Goal: Use online tool/utility: Utilize a website feature to perform a specific function

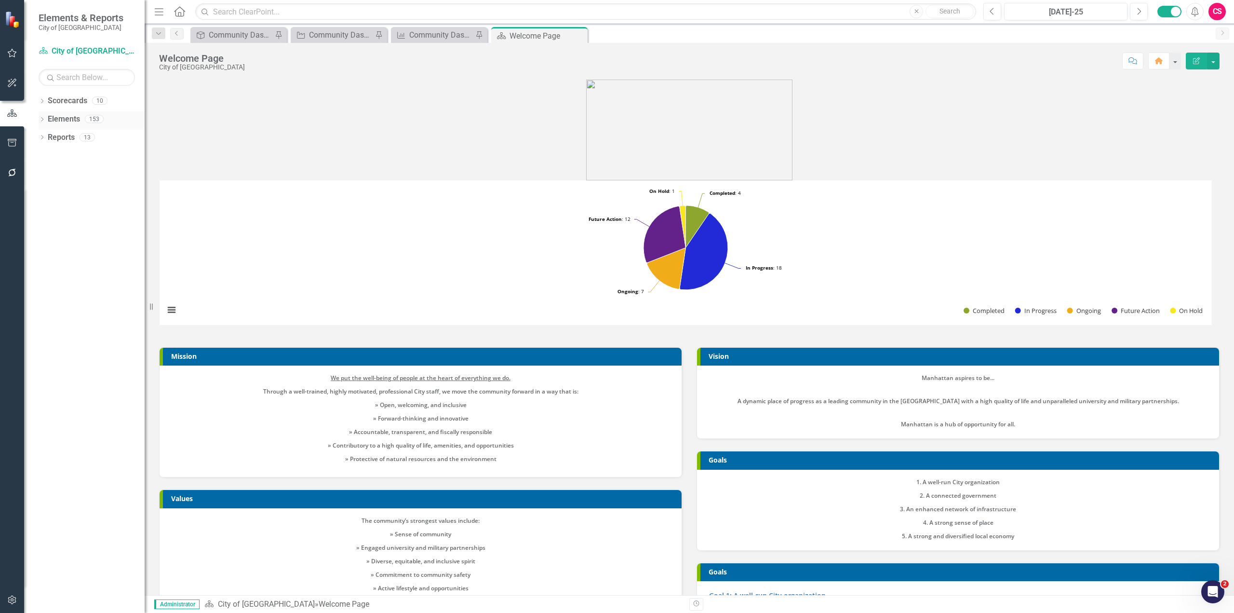
click at [69, 120] on link "Elements" at bounding box center [64, 119] width 32 height 11
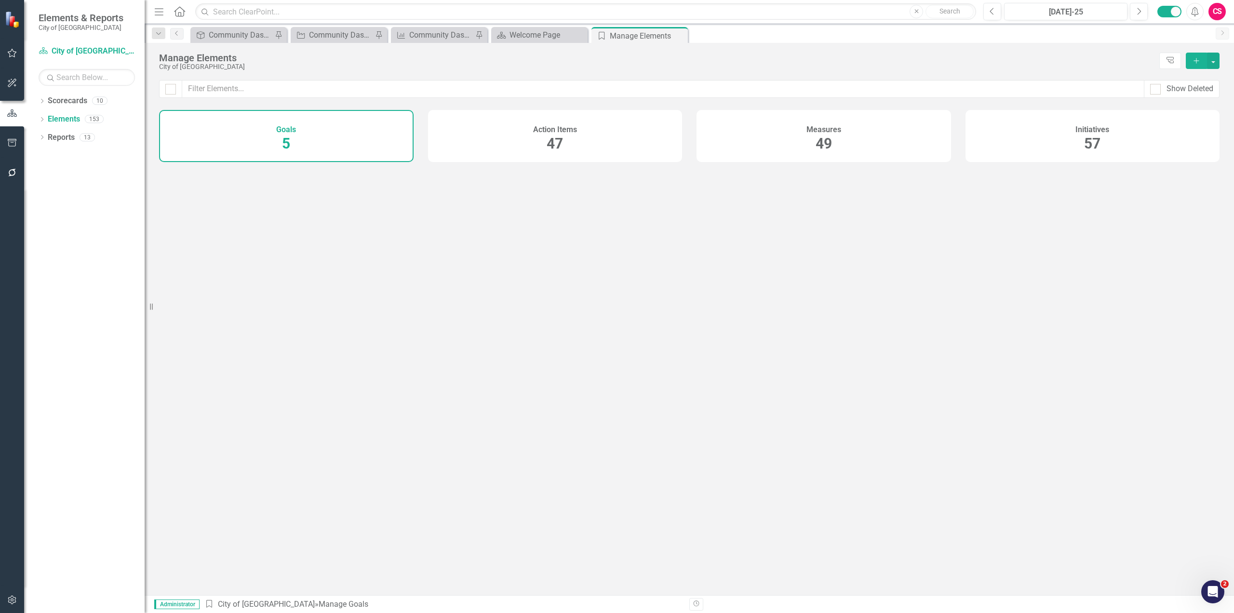
click at [887, 143] on div "Measures 49" at bounding box center [824, 136] width 255 height 52
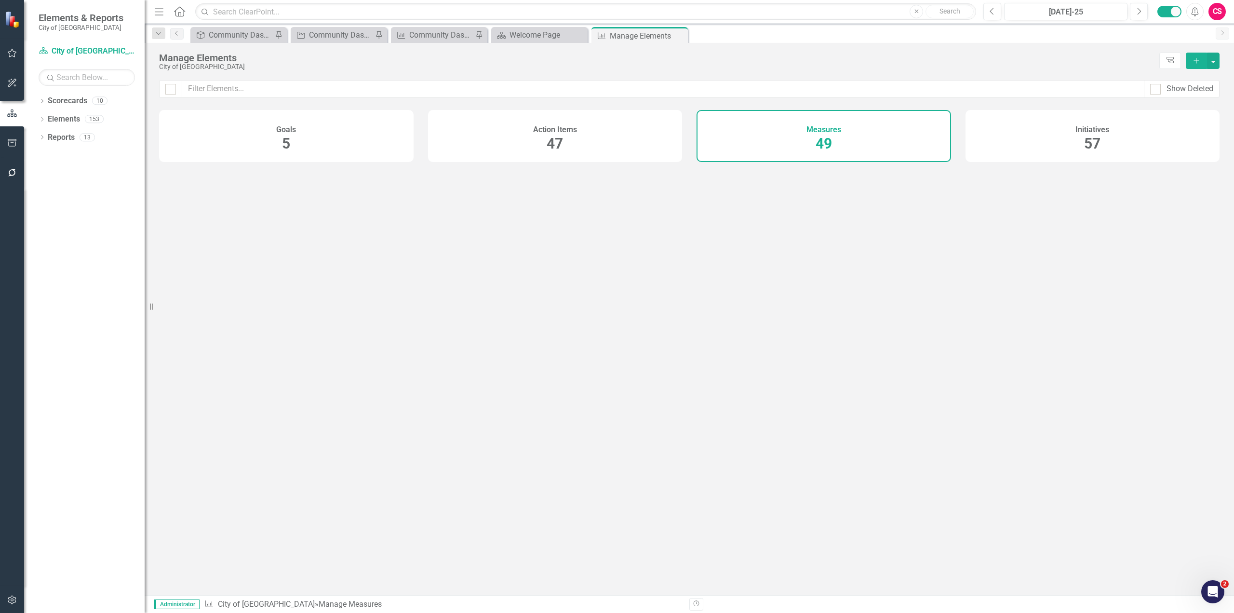
checkbox input "false"
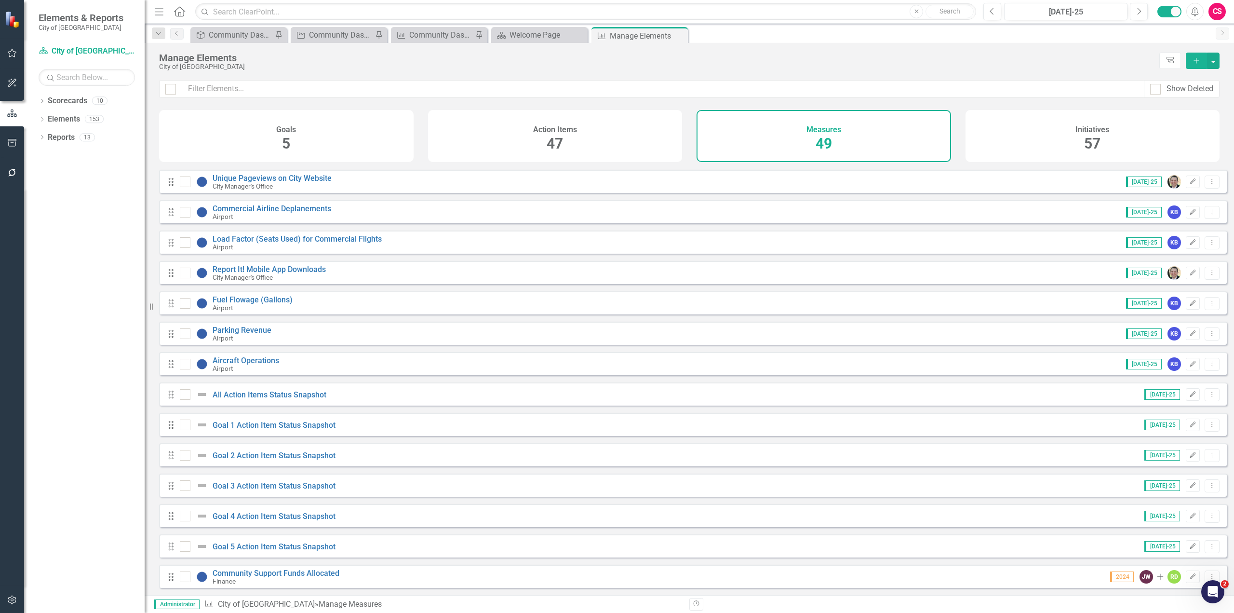
scroll to position [1067, 0]
click at [312, 423] on link "Goal 1 Action Item Status Snapshot" at bounding box center [274, 424] width 123 height 9
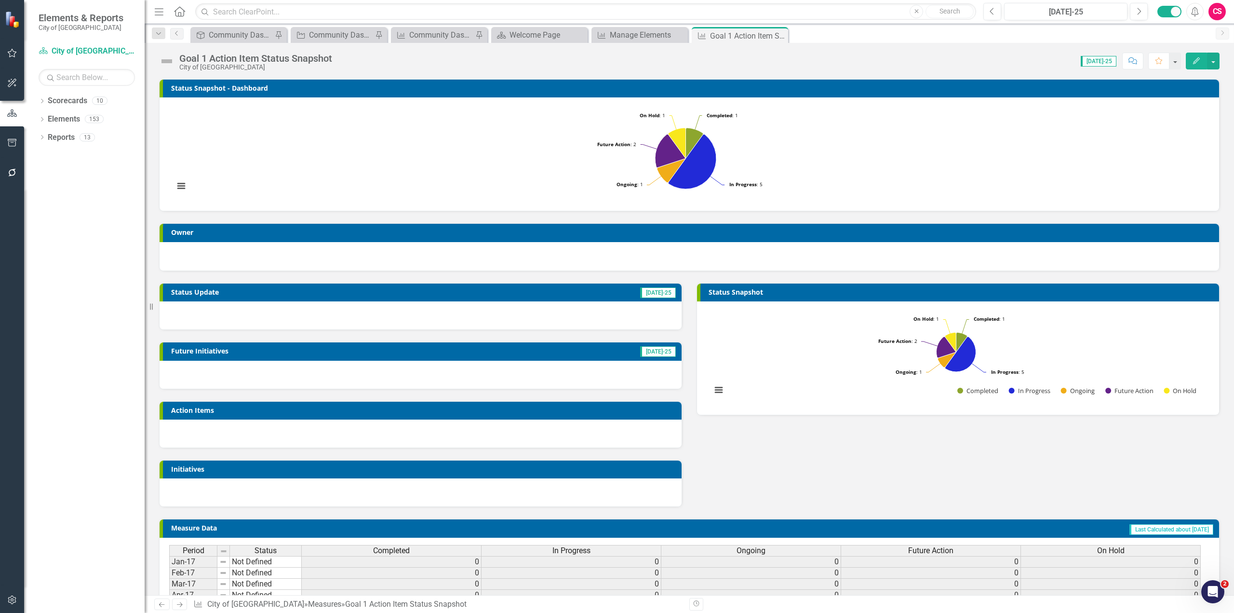
click at [810, 145] on rect "Interactive chart" at bounding box center [685, 153] width 1033 height 96
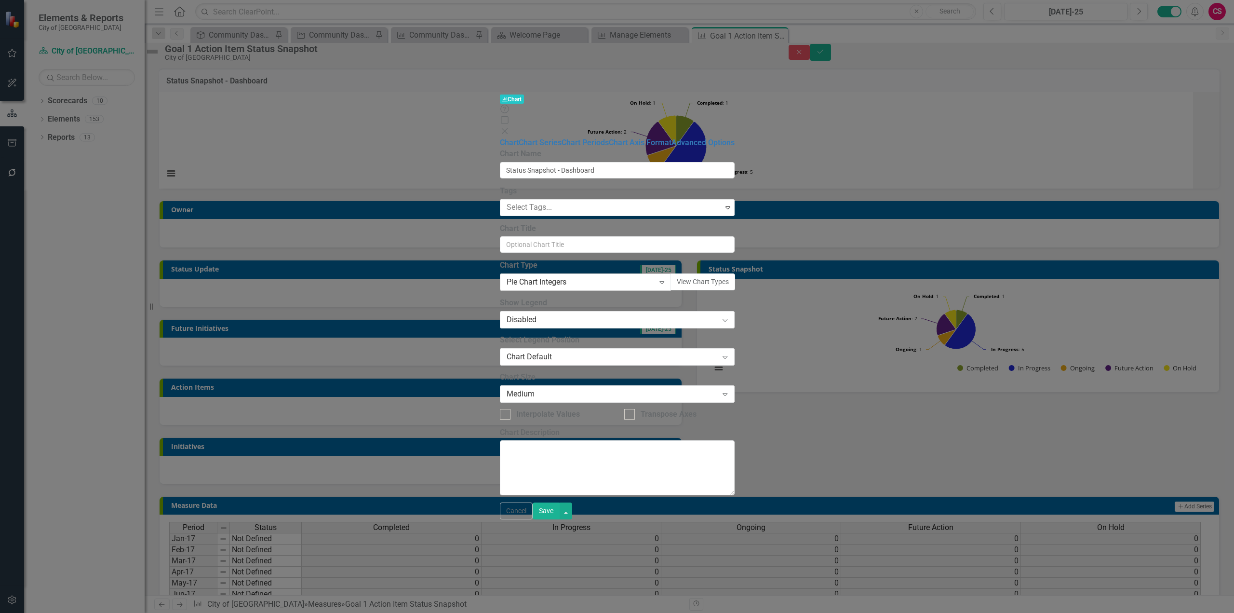
click at [575, 277] on div "Pie Chart Integers" at bounding box center [581, 282] width 148 height 11
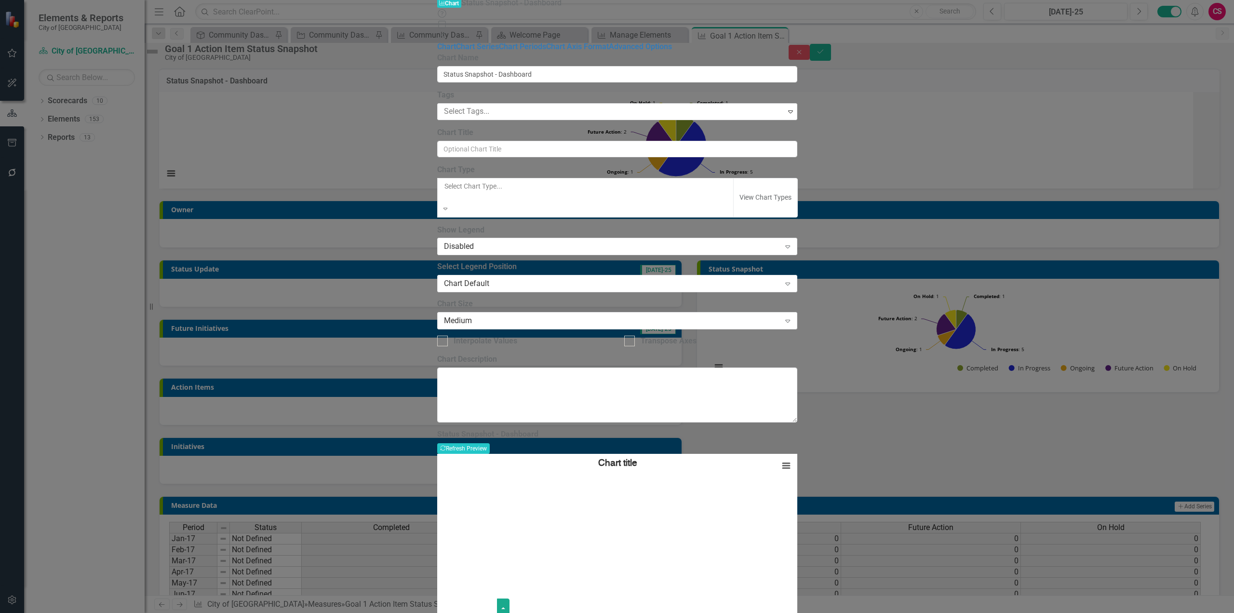
scroll to position [822, 0]
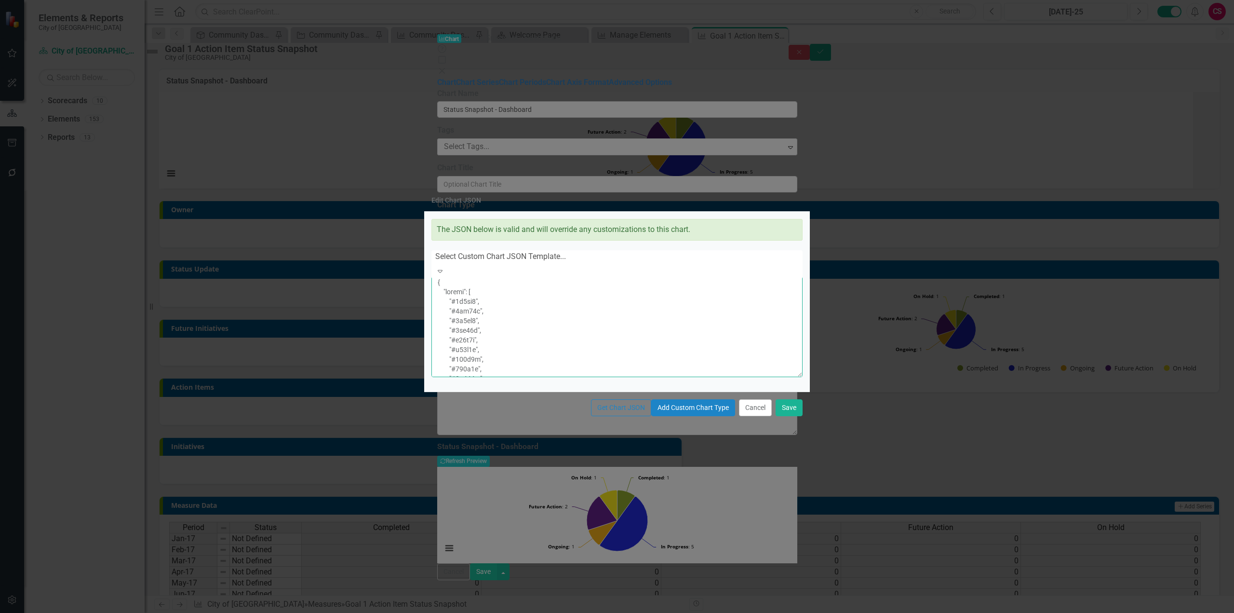
click at [562, 319] on textarea at bounding box center [616, 325] width 371 height 103
type textarea "{ "colors": [ "#6b8eb2", "#6bb28e", "#8e6bb2", "#8eb26b", "#b26b8e", "#b28e6b",…"
click at [753, 416] on button "Cancel" at bounding box center [755, 407] width 33 height 17
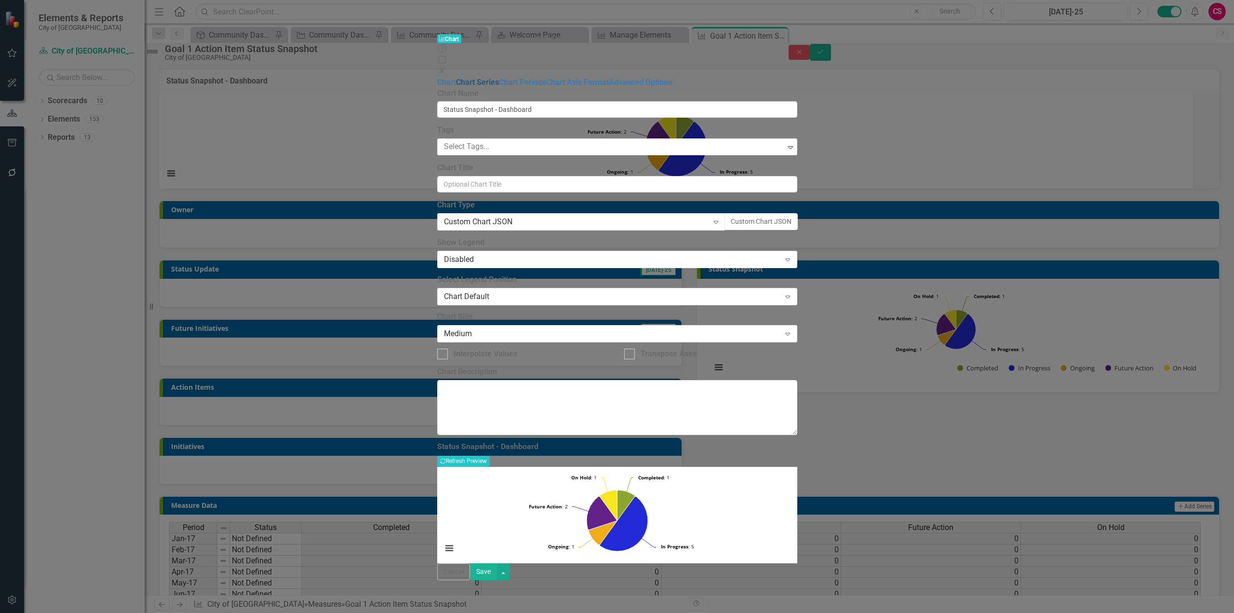
click at [456, 78] on link "Chart Series" at bounding box center [477, 82] width 43 height 9
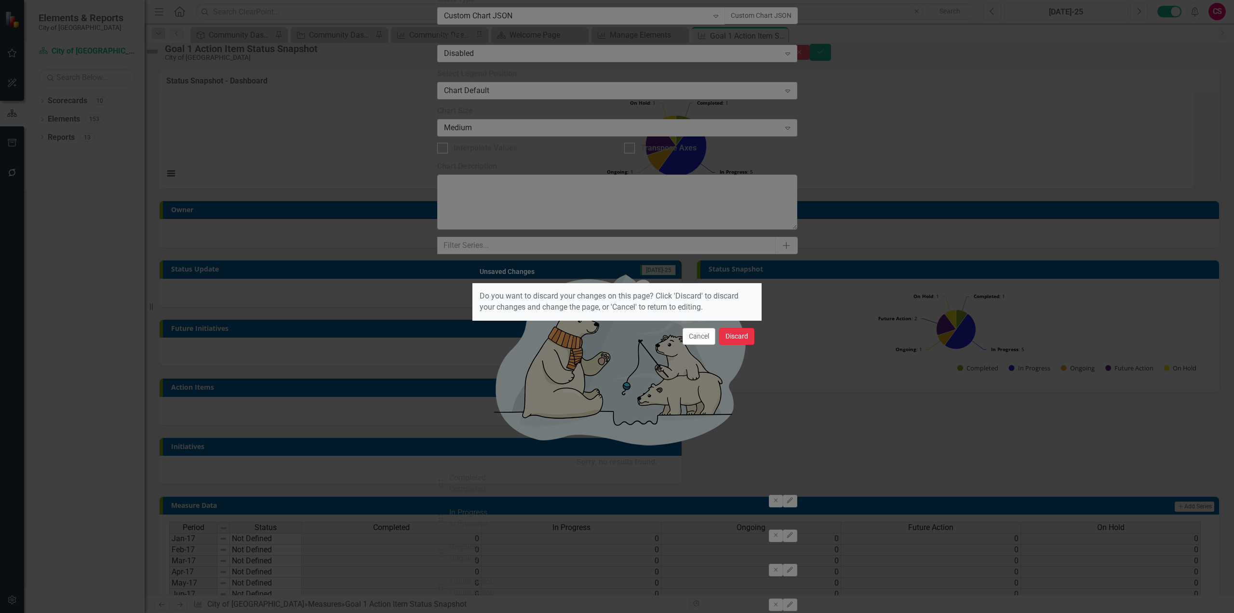
click at [728, 332] on button "Discard" at bounding box center [736, 336] width 35 height 17
